Goal: Task Accomplishment & Management: Use online tool/utility

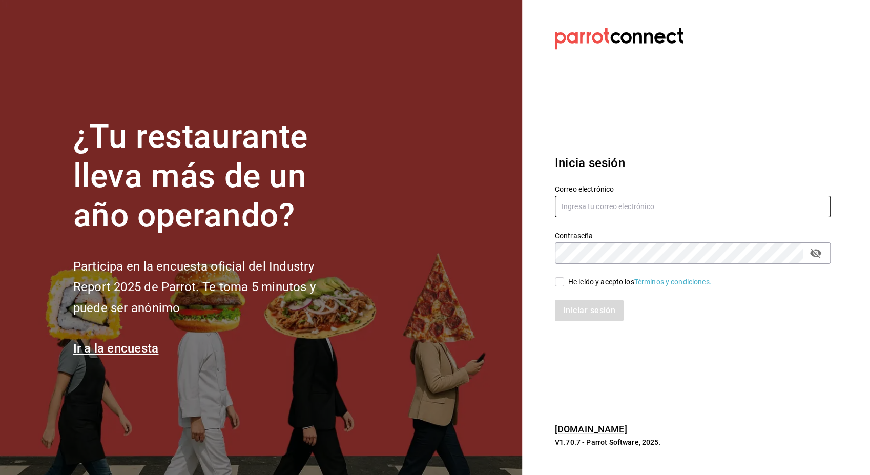
type input "[EMAIL_ADDRESS][PERSON_NAME][DOMAIN_NAME]"
click at [603, 311] on div "Iniciar sesión" at bounding box center [693, 311] width 276 height 22
click at [559, 281] on input "He leído y acepto los Términos y condiciones." at bounding box center [559, 281] width 9 height 9
checkbox input "true"
click at [577, 309] on button "Iniciar sesión" at bounding box center [590, 311] width 70 height 22
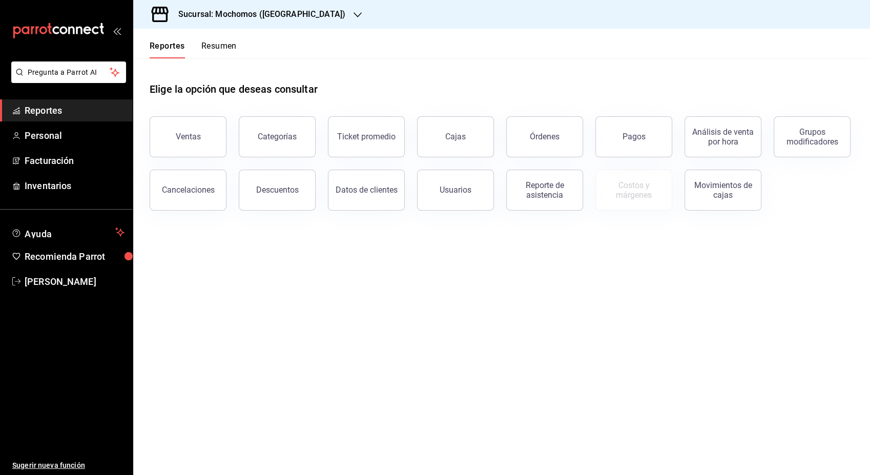
click at [174, 47] on button "Reportes" at bounding box center [167, 49] width 35 height 17
click at [188, 137] on div "Ventas" at bounding box center [188, 137] width 25 height 10
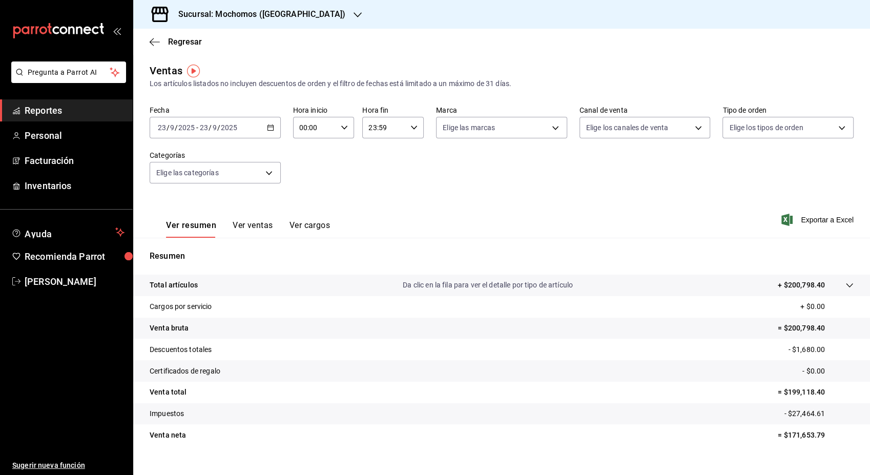
click at [269, 128] on icon "button" at bounding box center [270, 127] width 7 height 7
click at [163, 161] on span "Hoy" at bounding box center [197, 158] width 79 height 11
click at [270, 129] on icon "button" at bounding box center [270, 127] width 7 height 7
click at [192, 248] on span "Rango de fechas" at bounding box center [197, 250] width 79 height 11
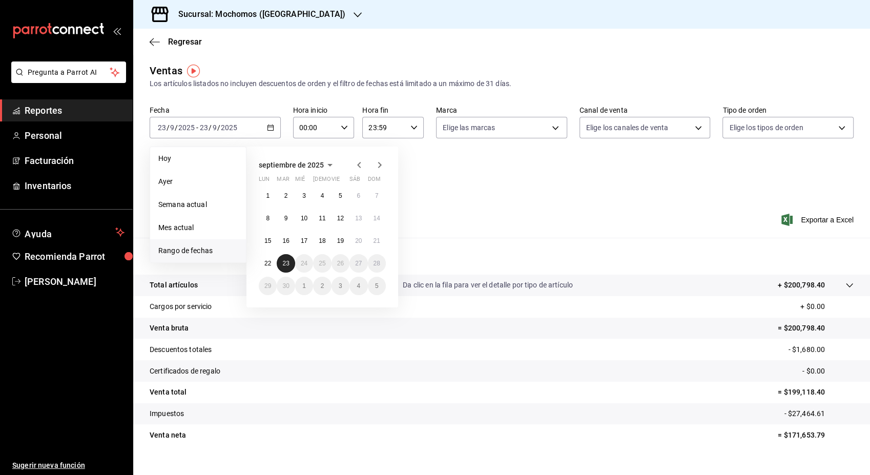
click at [287, 265] on abbr "23" at bounding box center [285, 263] width 7 height 7
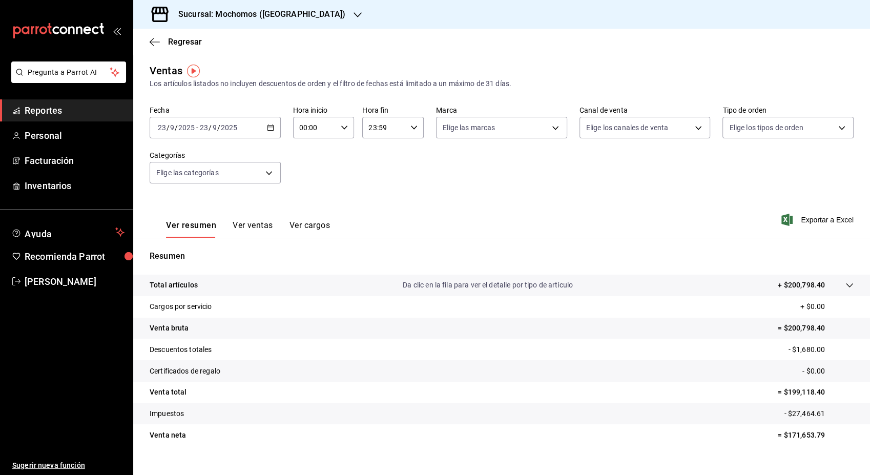
click at [441, 224] on div "Ver resumen Ver ventas Ver cargos Exportar a Excel" at bounding box center [501, 217] width 737 height 42
click at [171, 287] on p "Total artículos" at bounding box center [174, 285] width 48 height 11
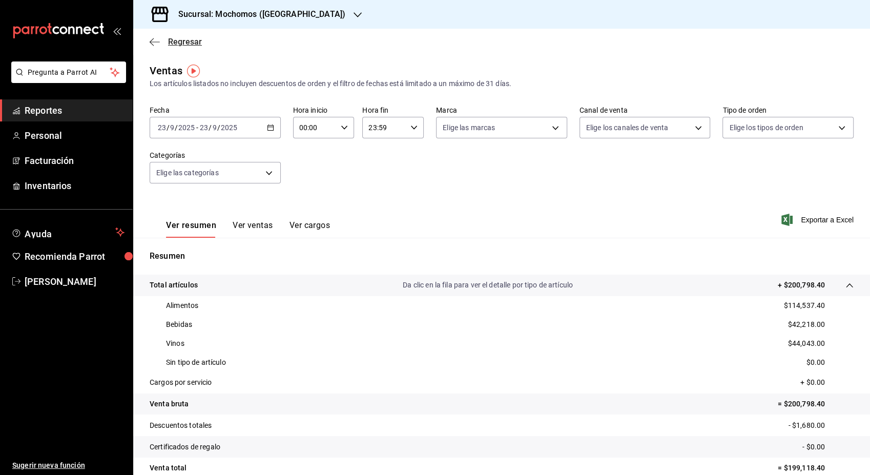
click at [174, 44] on span "Regresar" at bounding box center [185, 42] width 34 height 10
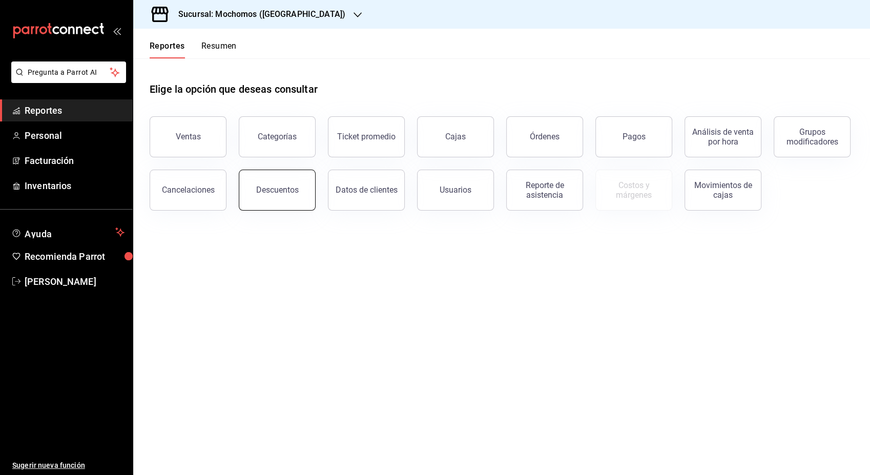
click at [275, 191] on div "Descuentos" at bounding box center [277, 190] width 43 height 10
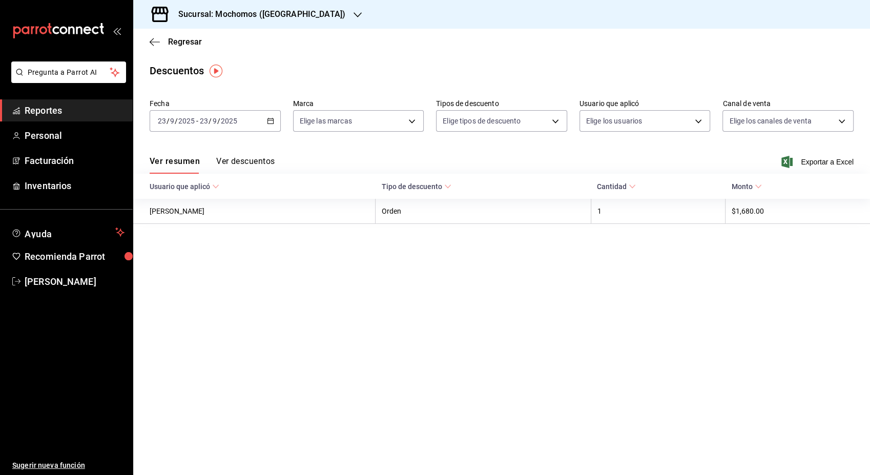
click at [239, 162] on button "Ver descuentos" at bounding box center [245, 164] width 58 height 17
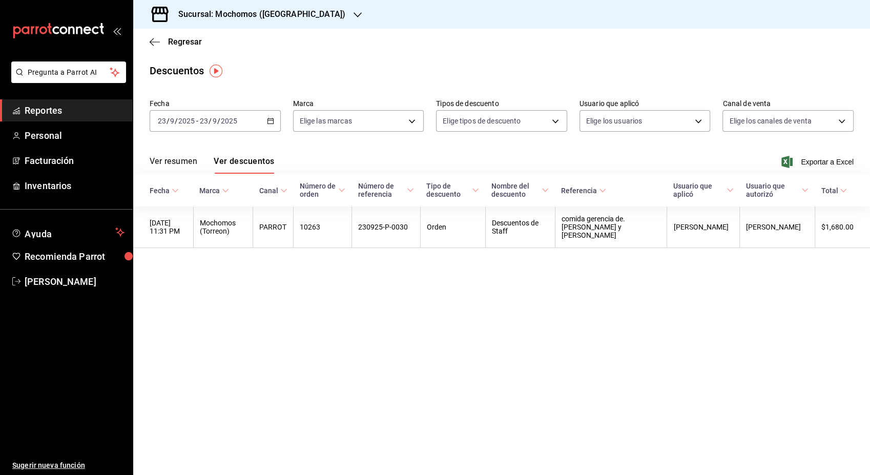
click at [178, 47] on div "Regresar" at bounding box center [501, 42] width 737 height 26
click at [173, 44] on span "Regresar" at bounding box center [185, 42] width 34 height 10
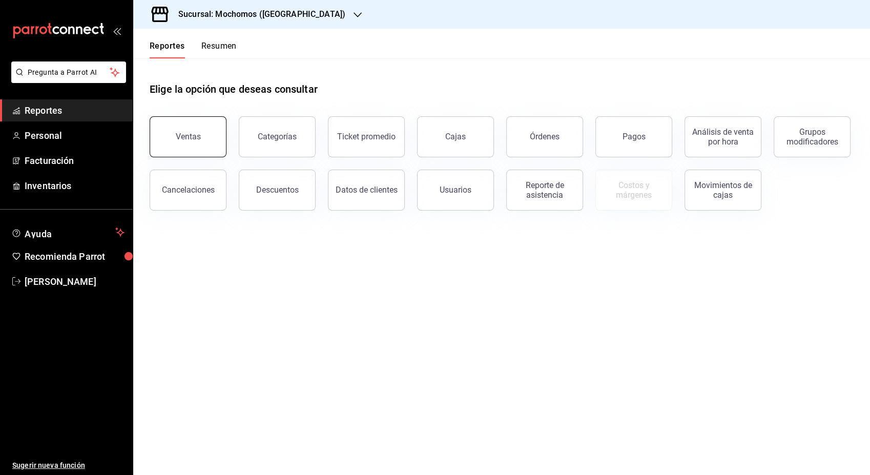
click at [193, 144] on button "Ventas" at bounding box center [188, 136] width 77 height 41
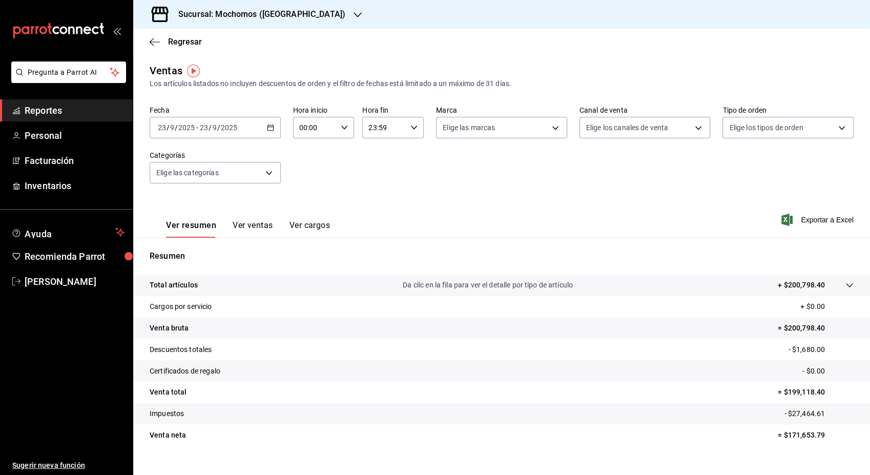
click at [179, 285] on p "Total artículos" at bounding box center [174, 285] width 48 height 11
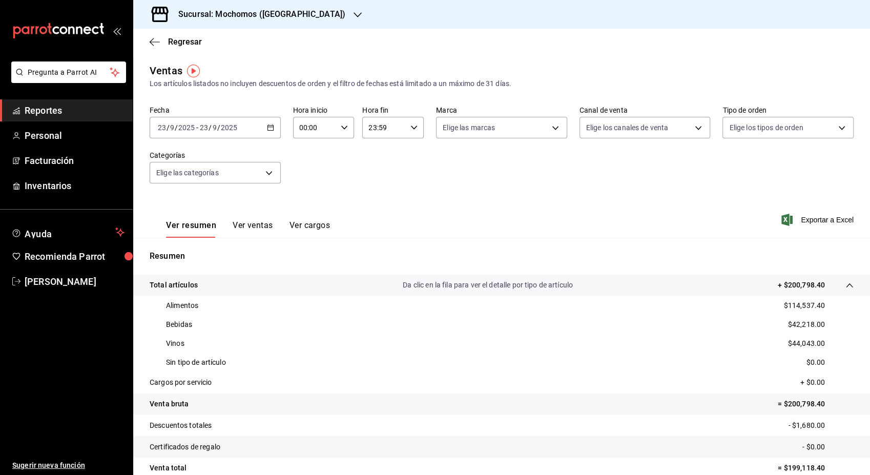
click at [270, 127] on \(Stroke\) "button" at bounding box center [270, 127] width 6 height 1
click at [198, 253] on span "Rango de fechas" at bounding box center [197, 250] width 79 height 11
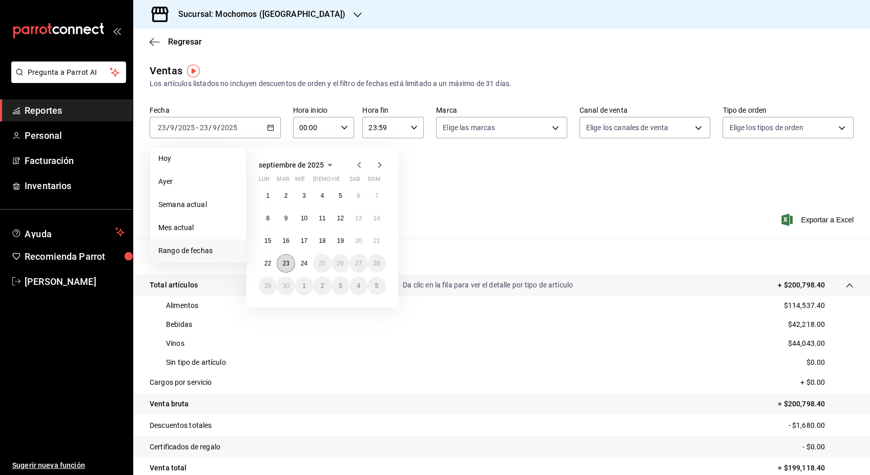
click at [293, 264] on button "23" at bounding box center [286, 263] width 18 height 18
click at [307, 266] on abbr "24" at bounding box center [304, 263] width 7 height 7
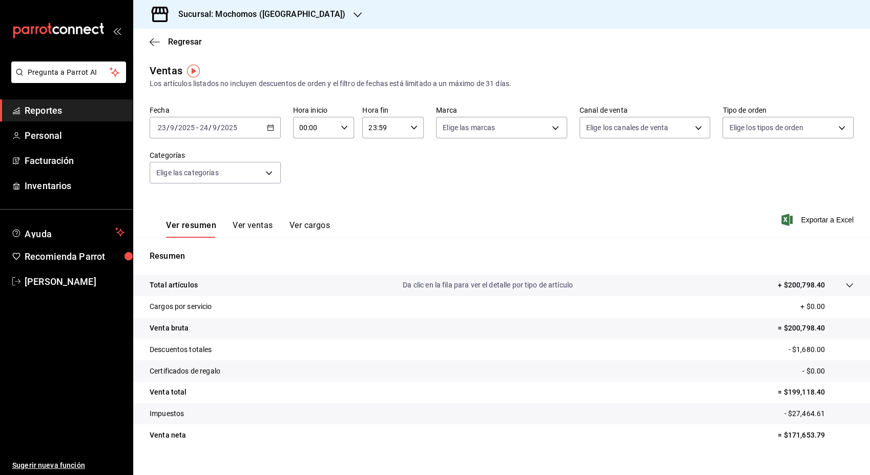
click at [342, 130] on icon "button" at bounding box center [344, 127] width 7 height 7
click at [305, 175] on span "01" at bounding box center [306, 179] width 14 height 8
type input "01:00"
click at [307, 164] on span "05" at bounding box center [306, 163] width 14 height 8
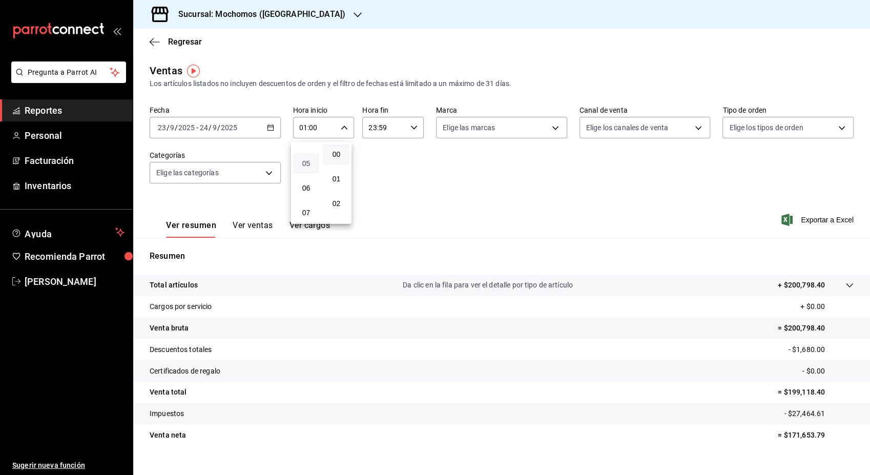
type input "05:00"
click at [385, 131] on div at bounding box center [435, 237] width 870 height 475
click at [385, 131] on input "23:59" at bounding box center [384, 127] width 44 height 20
click at [368, 160] on span "21" at bounding box center [375, 162] width 14 height 8
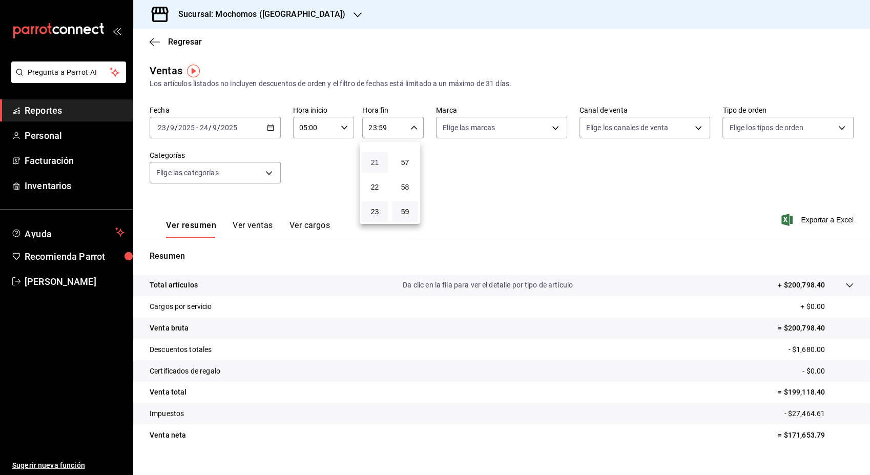
type input "21:59"
click at [368, 160] on span "05" at bounding box center [375, 156] width 14 height 8
click at [407, 159] on span "57" at bounding box center [405, 162] width 14 height 8
type input "05:57"
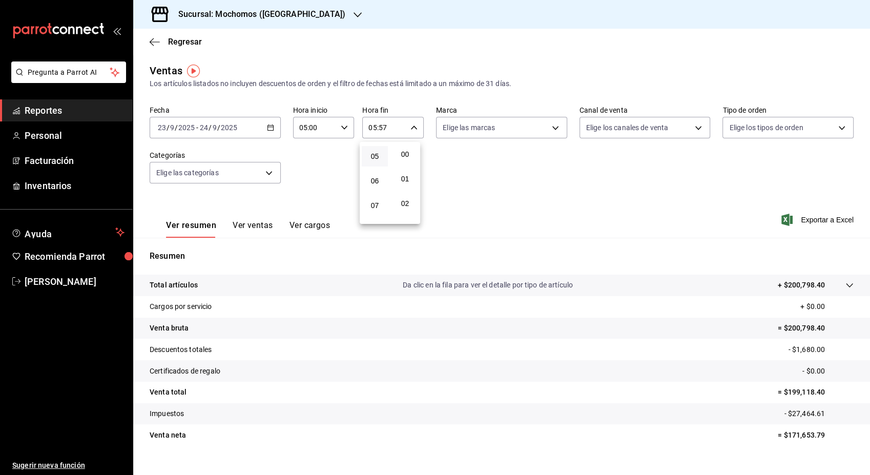
click at [407, 159] on button "00" at bounding box center [405, 154] width 26 height 20
type input "05:00"
click at [782, 215] on div at bounding box center [435, 237] width 870 height 475
click at [782, 215] on icon "button" at bounding box center [786, 220] width 11 height 12
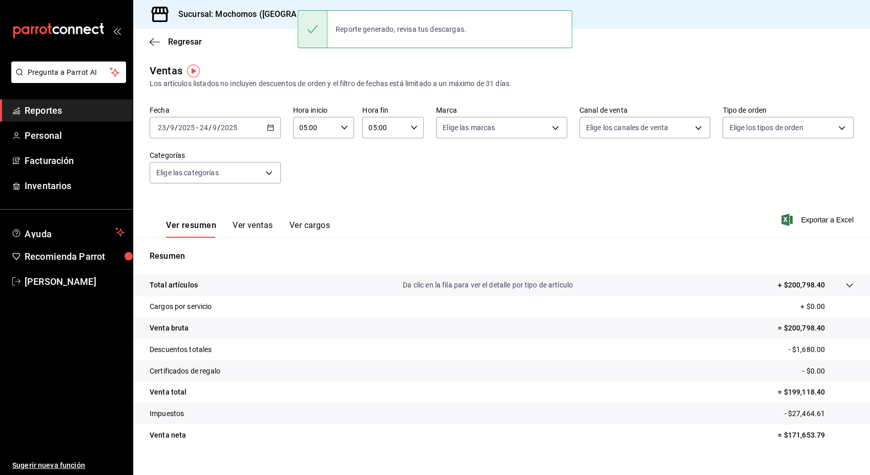
click at [261, 131] on div "2025-09-23 23 / 9 / 2025 - 2025-09-24 24 / 9 / 2025" at bounding box center [215, 128] width 131 height 22
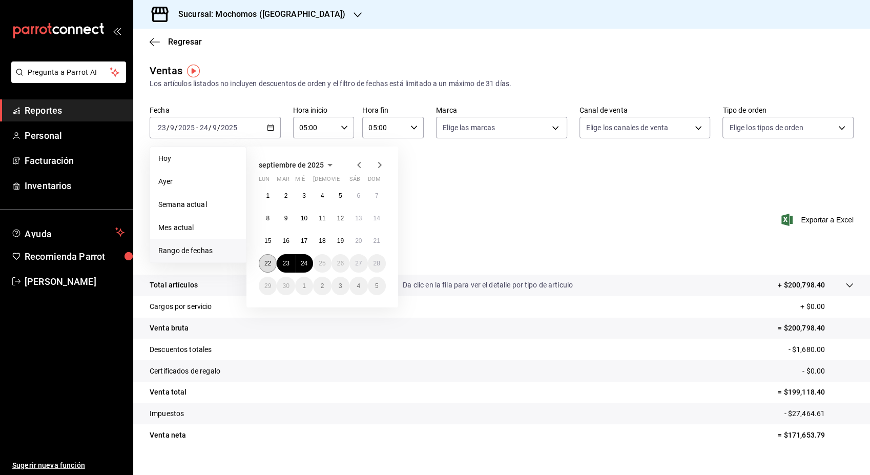
click at [267, 260] on abbr "22" at bounding box center [267, 263] width 7 height 7
click at [304, 268] on button "24" at bounding box center [304, 263] width 18 height 18
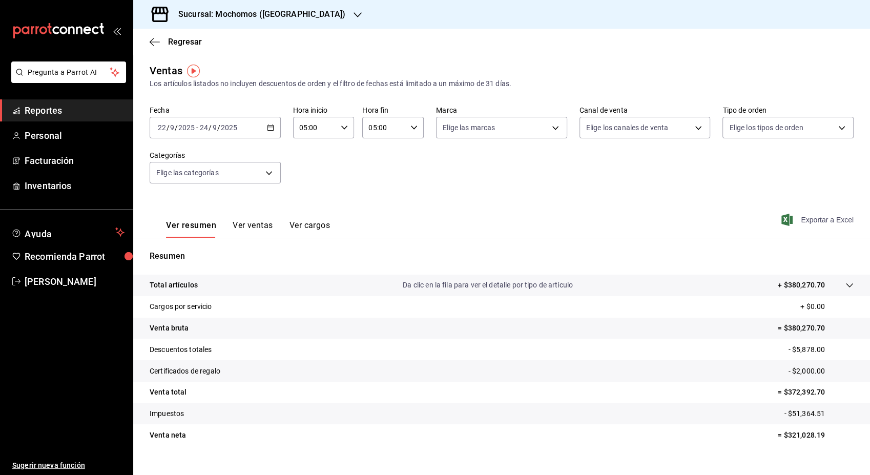
click at [791, 215] on span "Exportar a Excel" at bounding box center [818, 220] width 70 height 12
